Goal: Find specific page/section: Find specific page/section

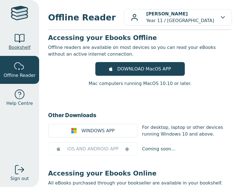
click at [20, 42] on div at bounding box center [19, 38] width 11 height 11
click at [24, 17] on div at bounding box center [19, 14] width 17 height 16
click at [20, 20] on div at bounding box center [19, 14] width 17 height 16
click at [20, 47] on span "Bookshelf" at bounding box center [20, 47] width 22 height 7
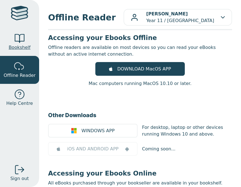
click at [21, 40] on div at bounding box center [19, 38] width 11 height 11
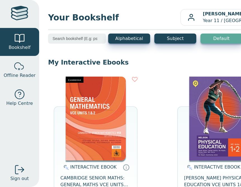
click at [106, 138] on img at bounding box center [96, 119] width 60 height 84
